Goal: Transaction & Acquisition: Purchase product/service

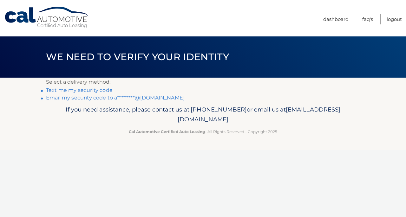
click at [100, 98] on link "Email my security code to a*********@[DOMAIN_NAME]" at bounding box center [115, 98] width 138 height 6
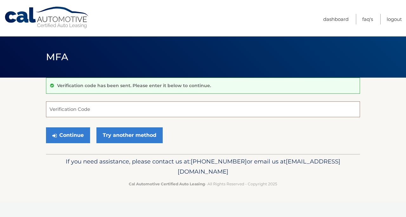
click at [63, 110] on input "Verification Code" at bounding box center [203, 109] width 314 height 16
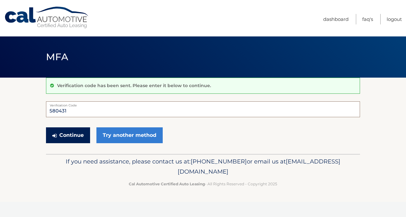
type input "580431"
click at [73, 135] on button "Continue" at bounding box center [68, 135] width 44 height 16
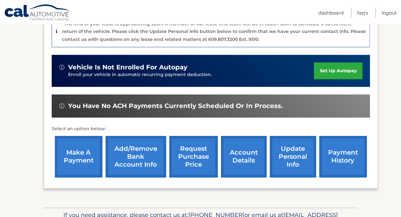
scroll to position [190, 0]
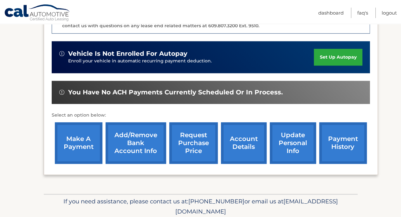
click at [80, 136] on link "make a payment" at bounding box center [79, 143] width 48 height 42
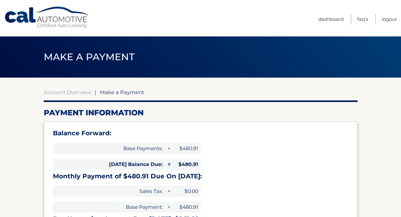
select select "MDQ5OWM3MWUtZGU2Mi00ZWU4LTg1MzUtZjE0NTU0NDhkZWQ5"
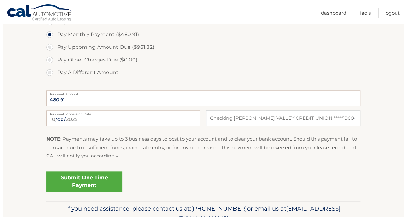
scroll to position [262, 0]
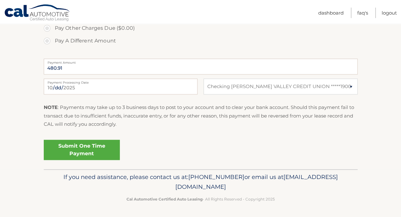
click at [84, 150] on link "Submit One Time Payment" at bounding box center [82, 150] width 76 height 20
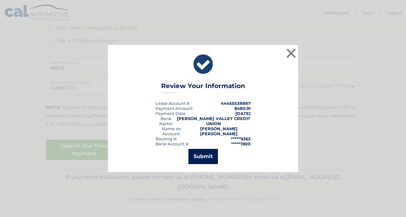
click at [198, 153] on button "Submit" at bounding box center [202, 156] width 29 height 15
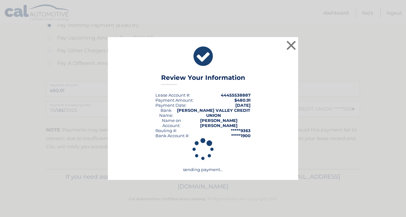
scroll to position [240, 0]
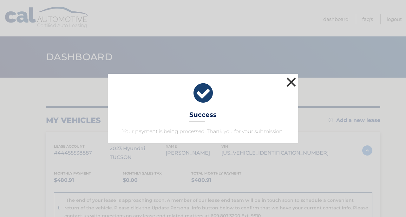
click at [288, 83] on button "×" at bounding box center [291, 82] width 13 height 13
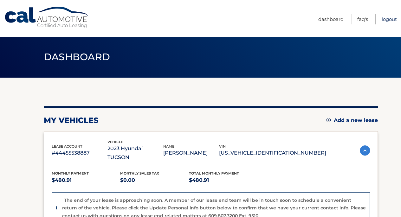
click at [386, 17] on link "Logout" at bounding box center [389, 19] width 15 height 10
